Goal: Obtain resource: Download file/media

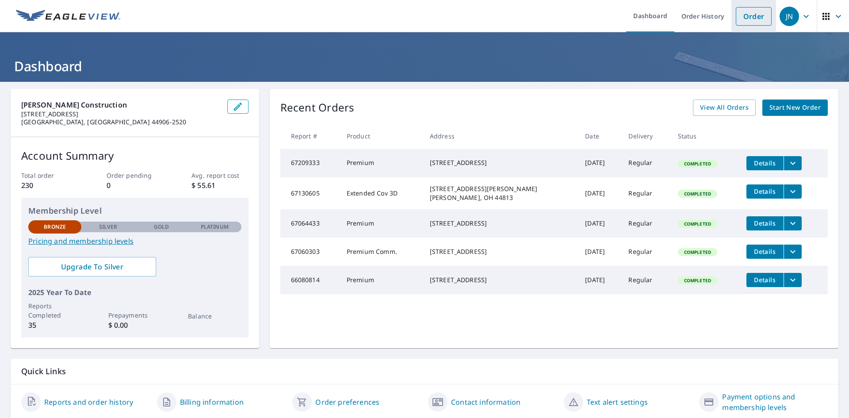
click at [745, 15] on link "Order" at bounding box center [754, 16] width 36 height 19
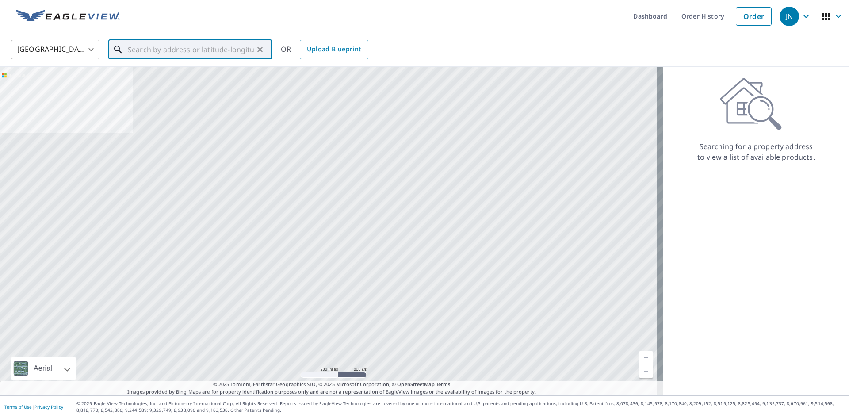
click at [165, 44] on input "text" at bounding box center [191, 49] width 126 height 25
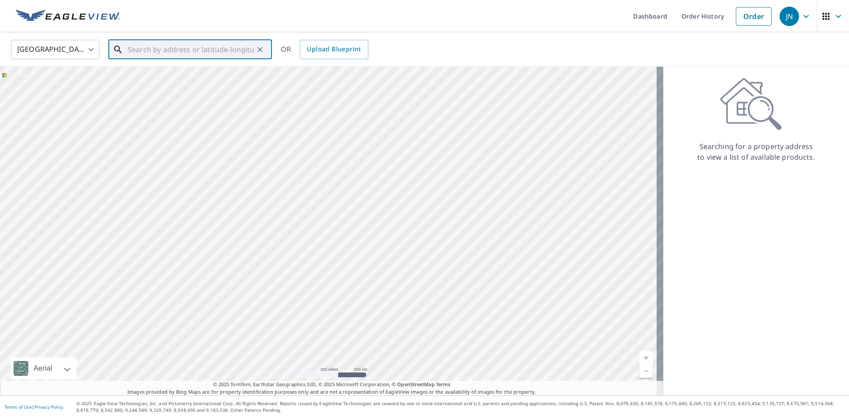
paste input "1881 Whitepine Dr."
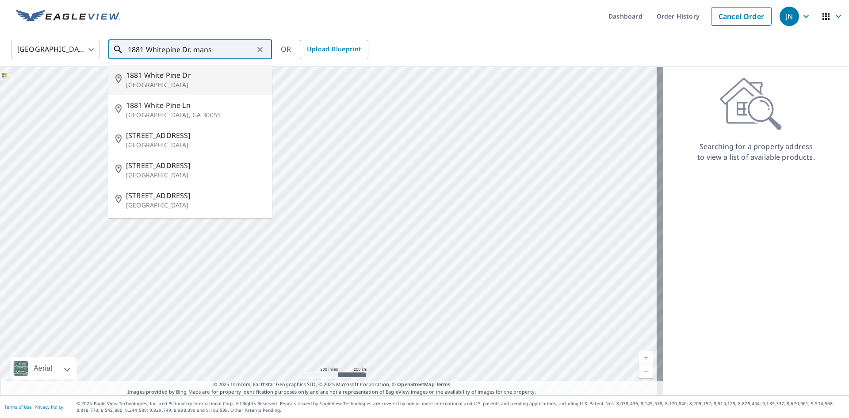
click at [175, 82] on p "[GEOGRAPHIC_DATA]" at bounding box center [195, 84] width 139 height 9
type input "[STREET_ADDRESS][PERSON_NAME]"
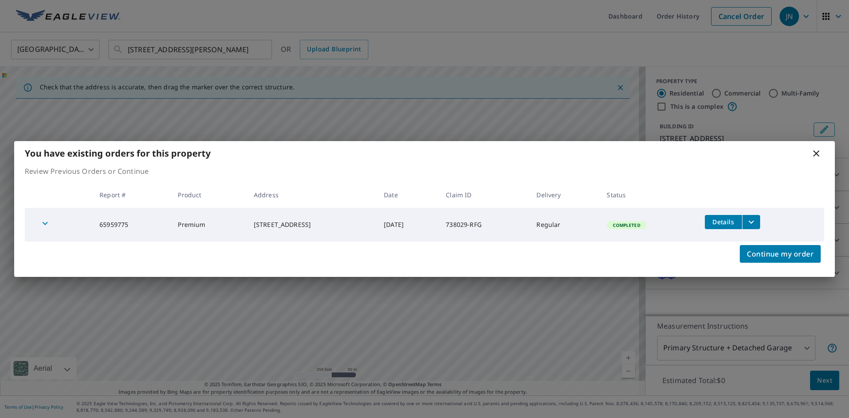
click at [729, 221] on span "Details" at bounding box center [723, 222] width 27 height 8
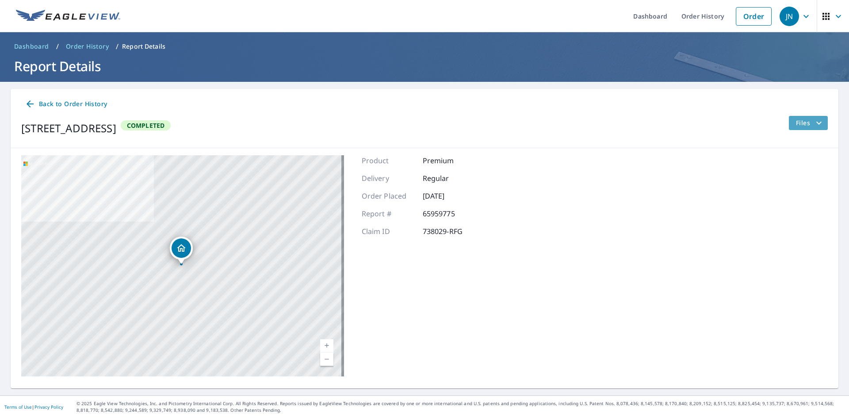
click at [816, 121] on icon "filesDropdownBtn-65959775" at bounding box center [819, 123] width 11 height 11
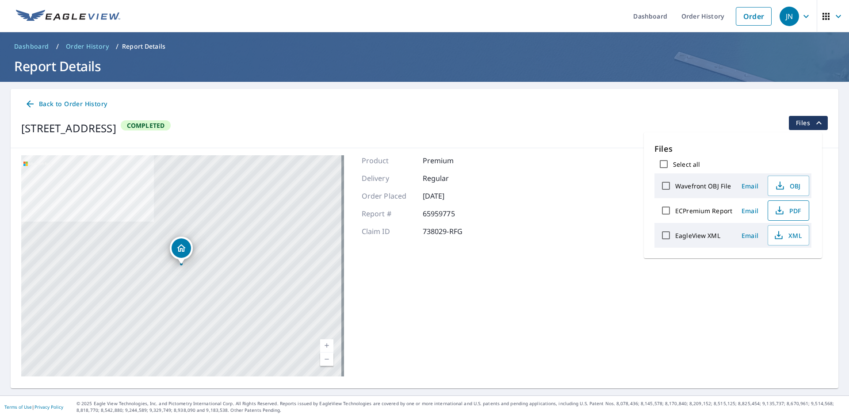
click at [793, 210] on span "PDF" at bounding box center [787, 210] width 28 height 11
